Goal: Transaction & Acquisition: Book appointment/travel/reservation

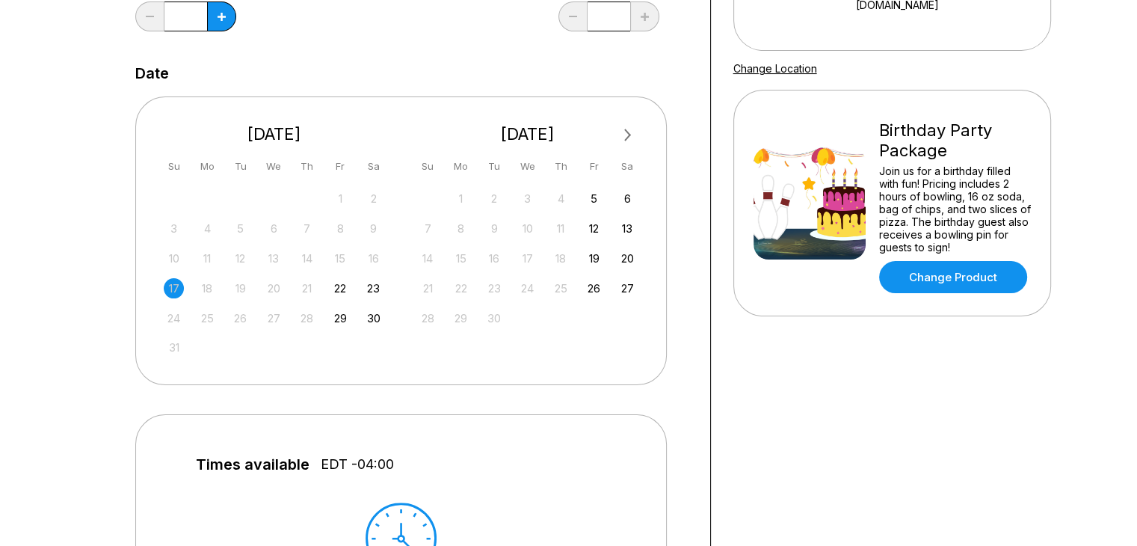
scroll to position [248, 0]
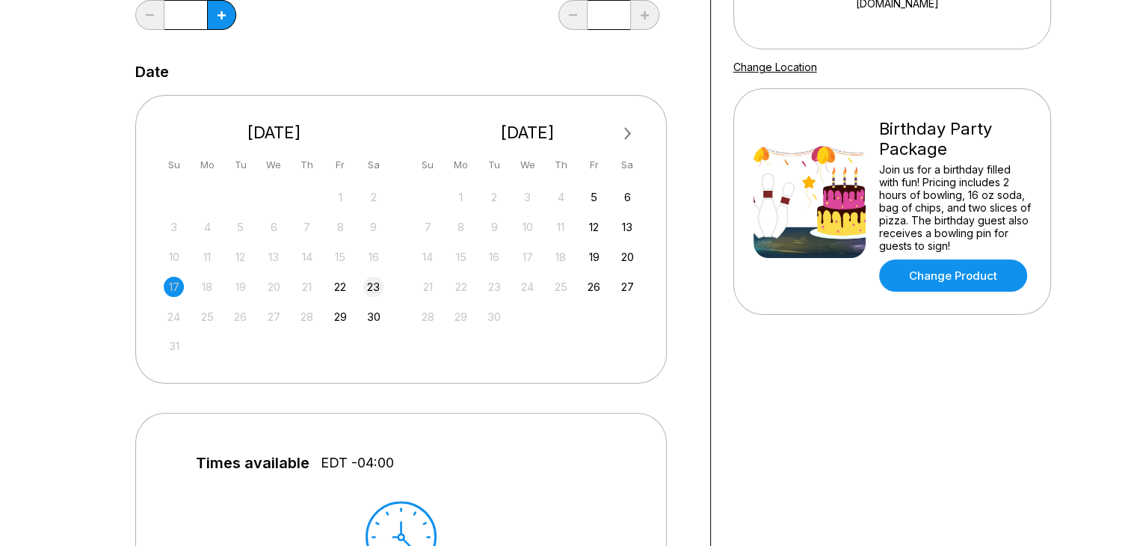
click at [375, 289] on div "23" at bounding box center [373, 287] width 20 height 20
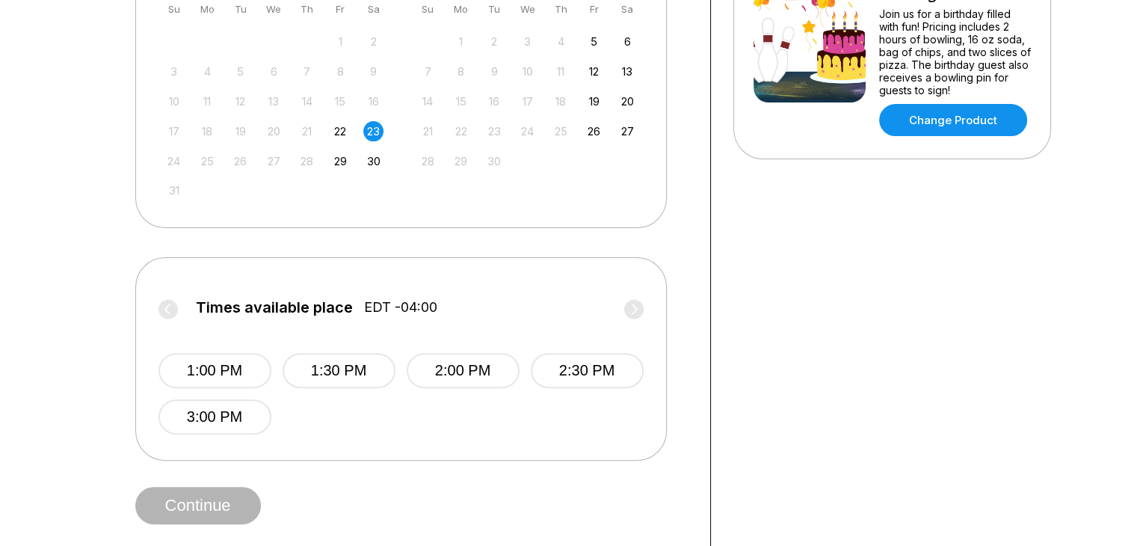
scroll to position [408, 0]
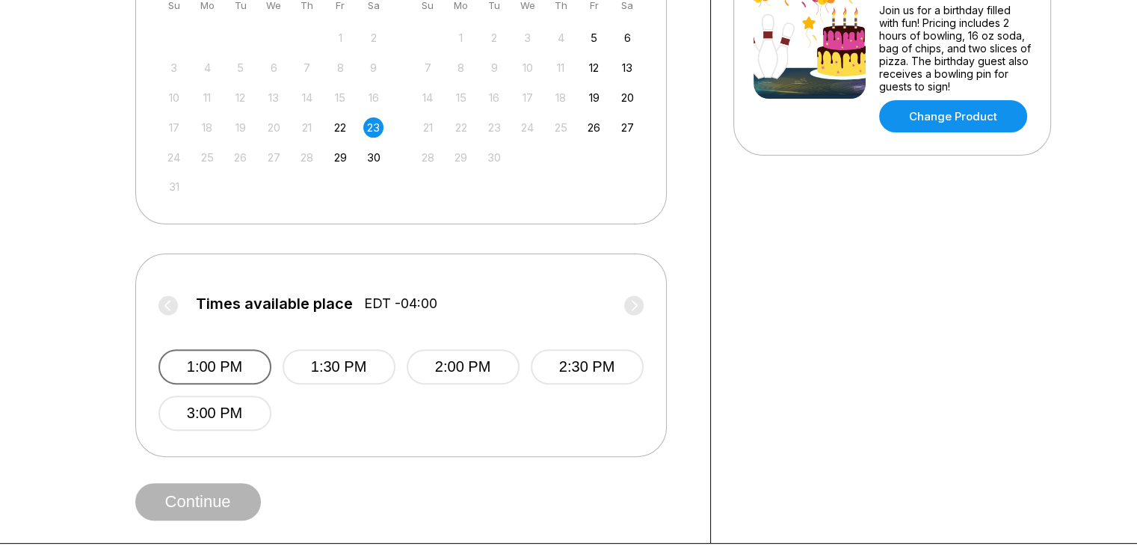
click at [216, 366] on button "1:00 PM" at bounding box center [215, 366] width 113 height 35
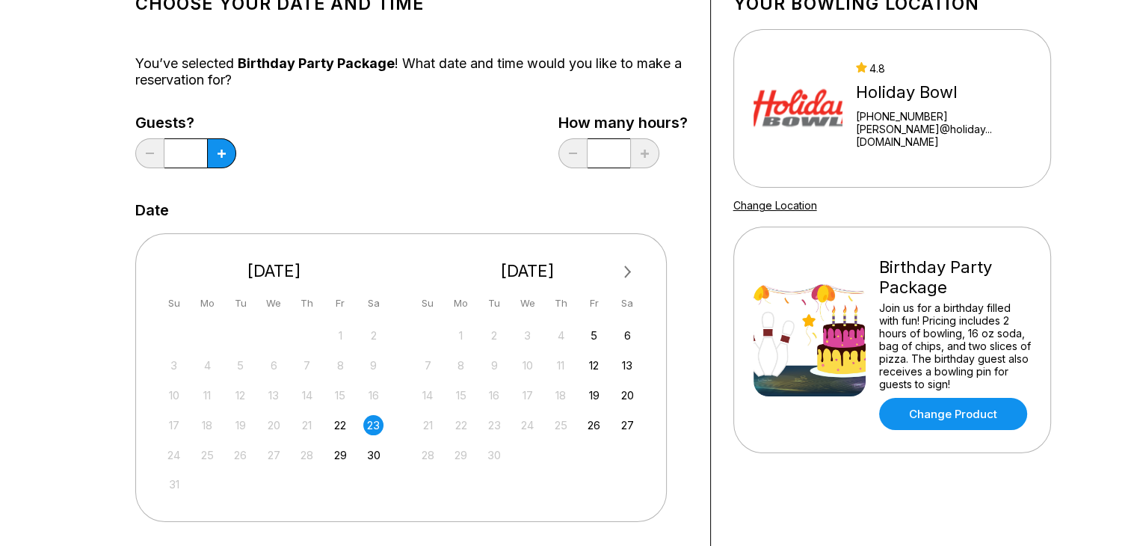
scroll to position [90, 0]
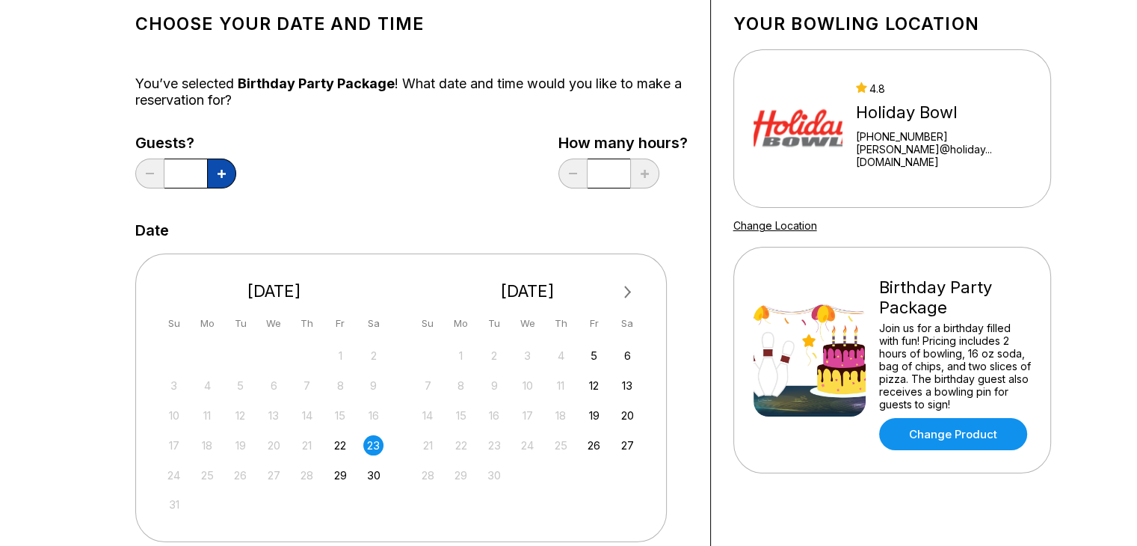
click at [222, 177] on button at bounding box center [221, 174] width 29 height 30
click at [222, 172] on icon at bounding box center [222, 174] width 8 height 8
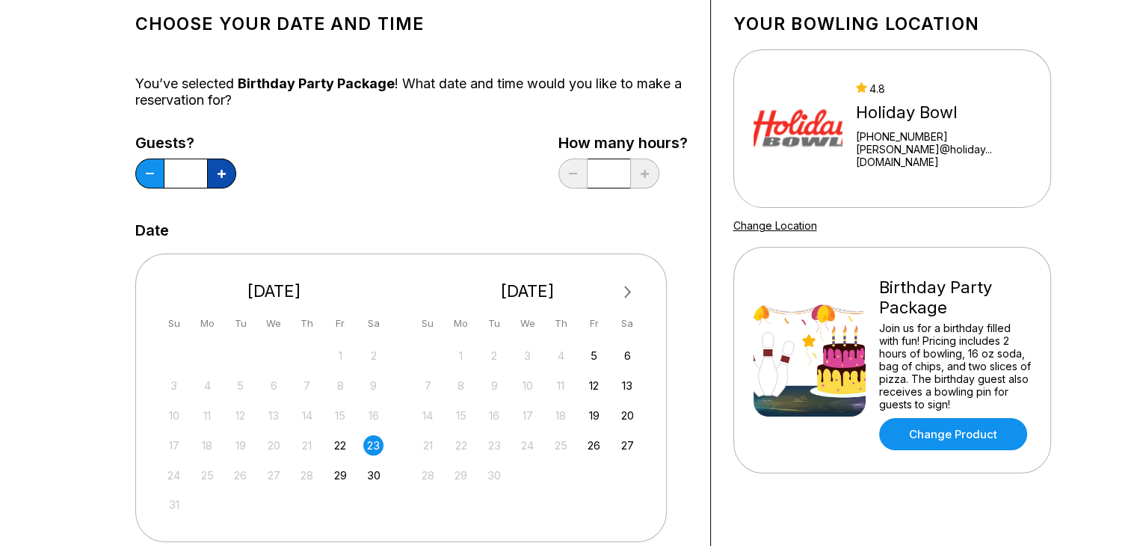
click at [222, 172] on icon at bounding box center [222, 174] width 8 height 8
type input "**"
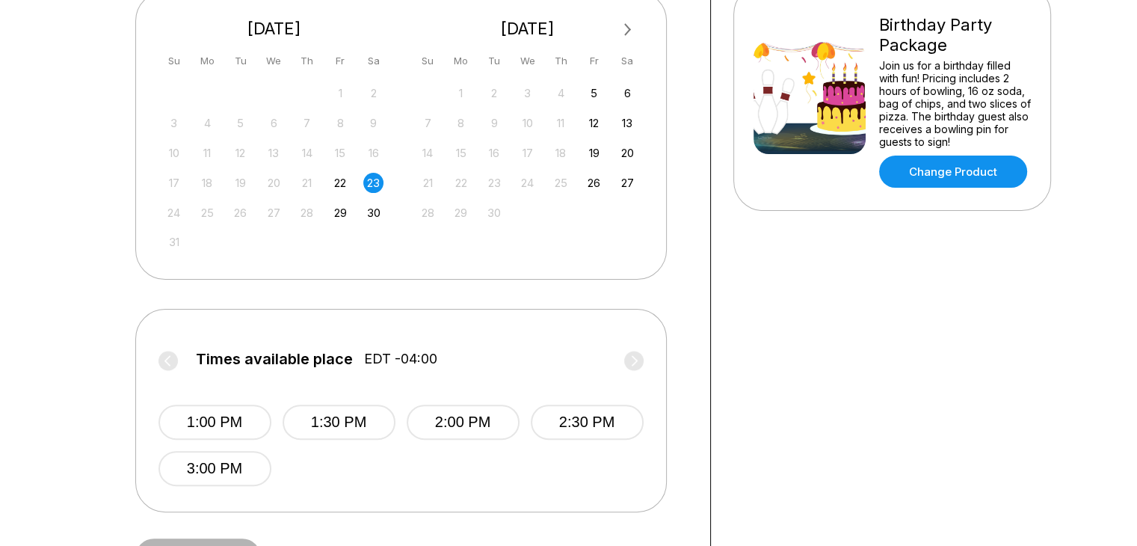
scroll to position [349, 0]
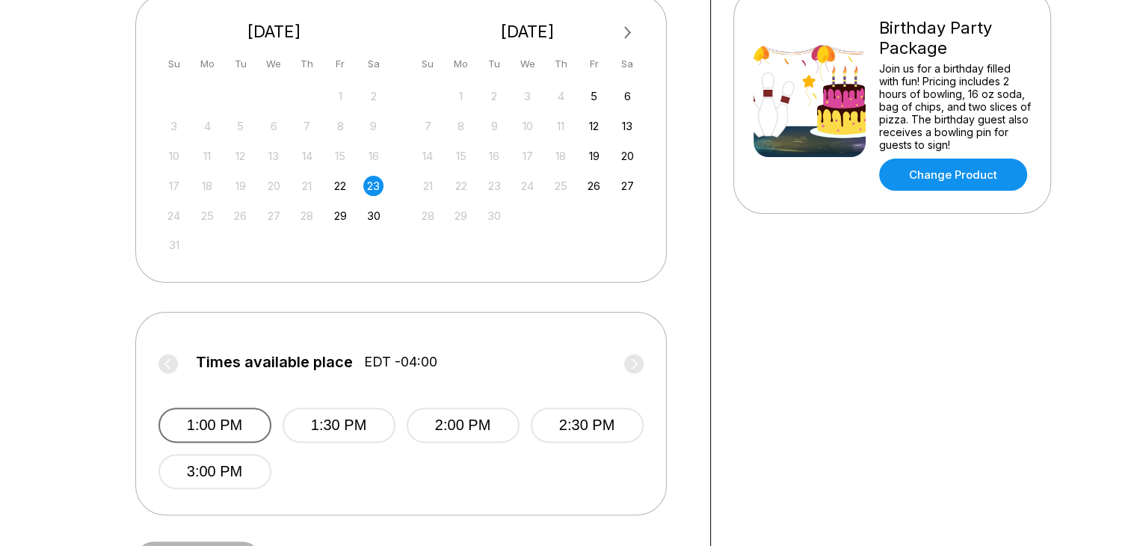
click at [224, 423] on button "1:00 PM" at bounding box center [215, 425] width 113 height 35
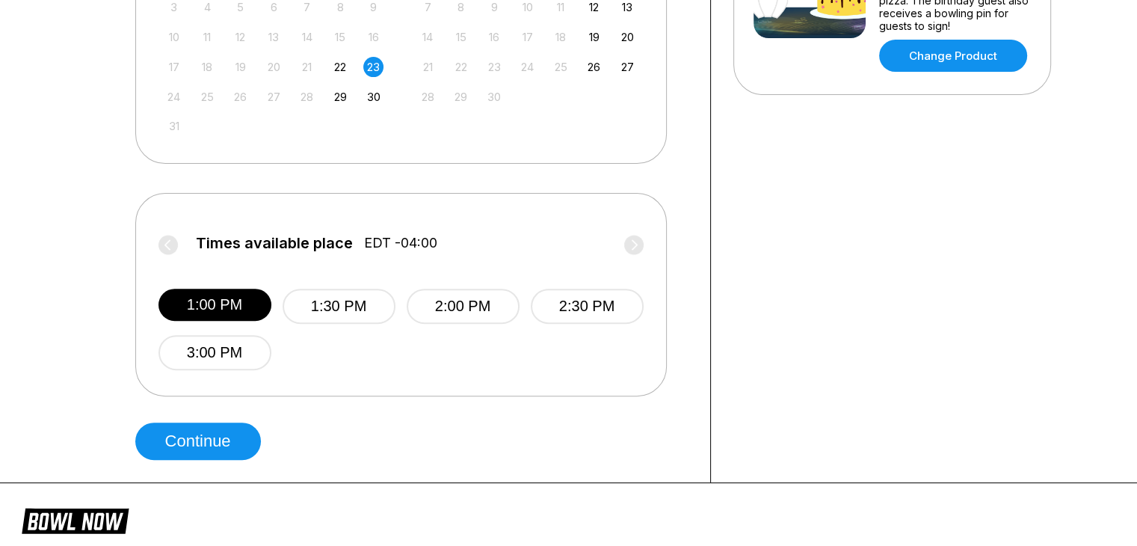
scroll to position [482, 0]
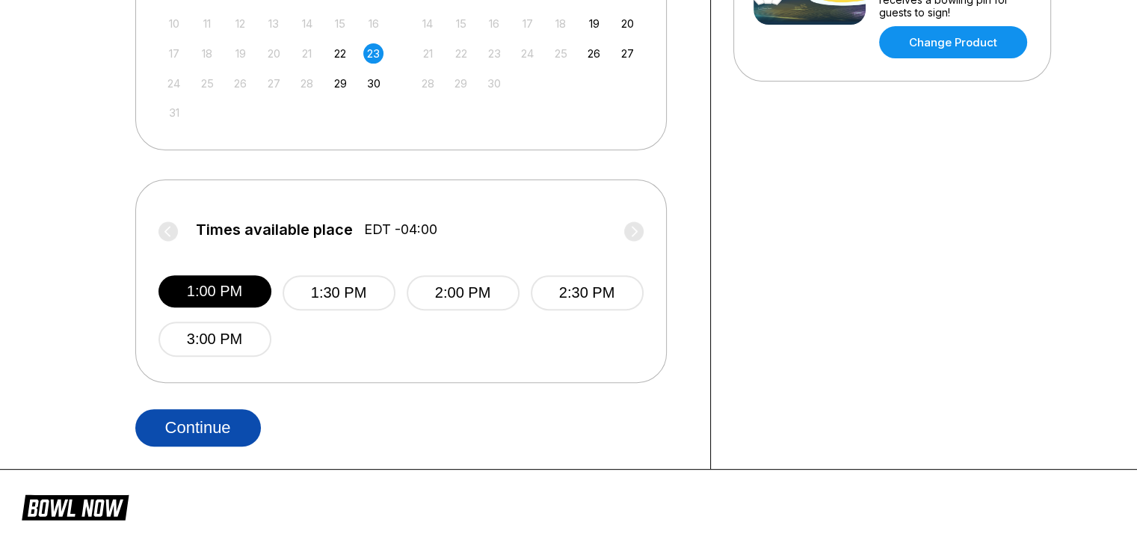
click at [175, 430] on button "Continue" at bounding box center [198, 427] width 126 height 37
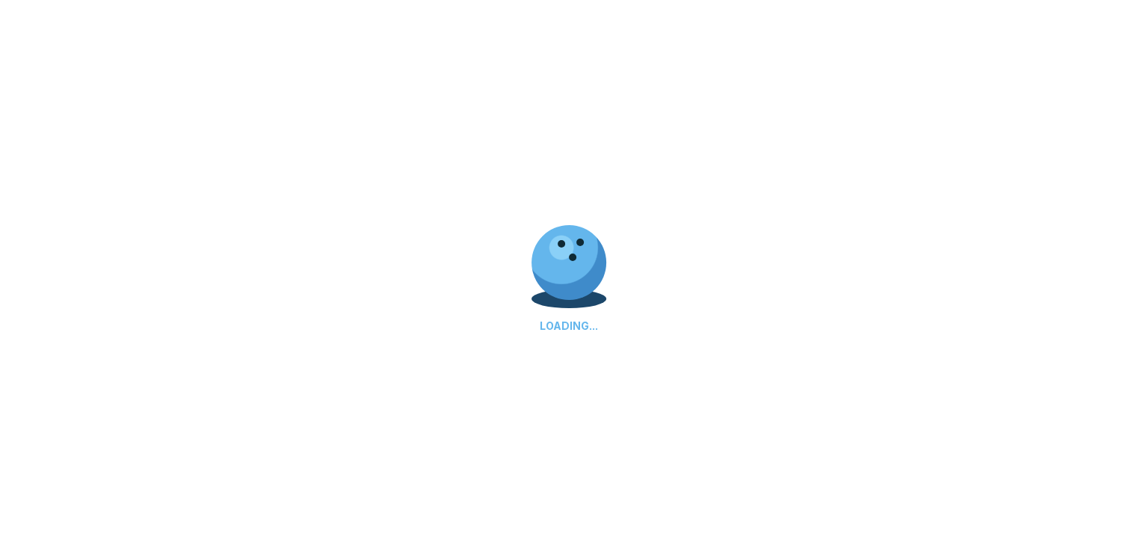
select select "**"
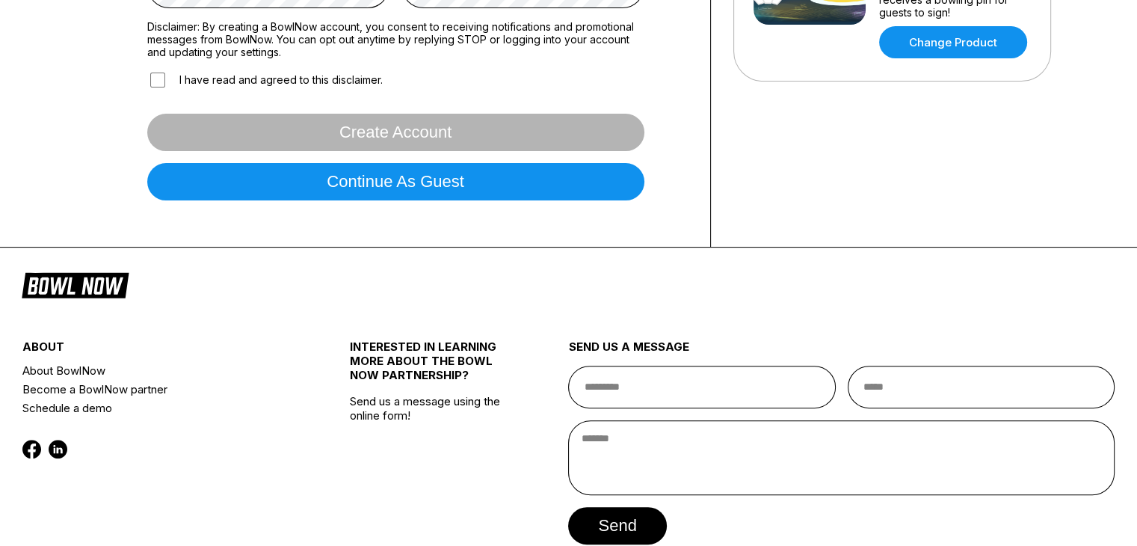
scroll to position [0, 0]
